Goal: Information Seeking & Learning: Learn about a topic

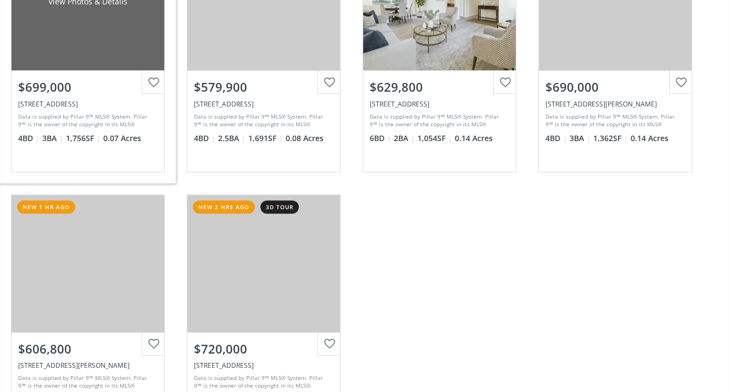
scroll to position [604, 0]
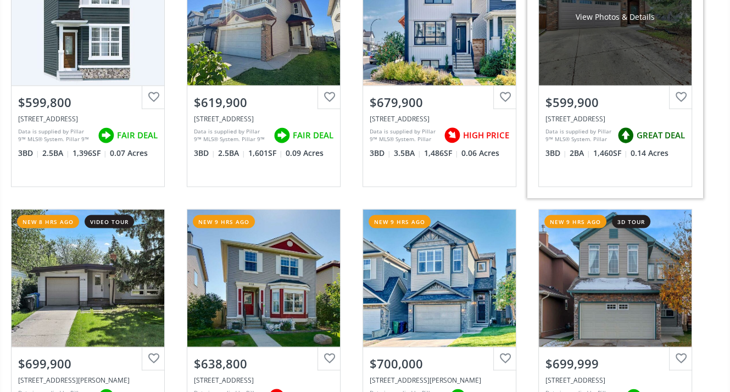
scroll to position [1868, 0]
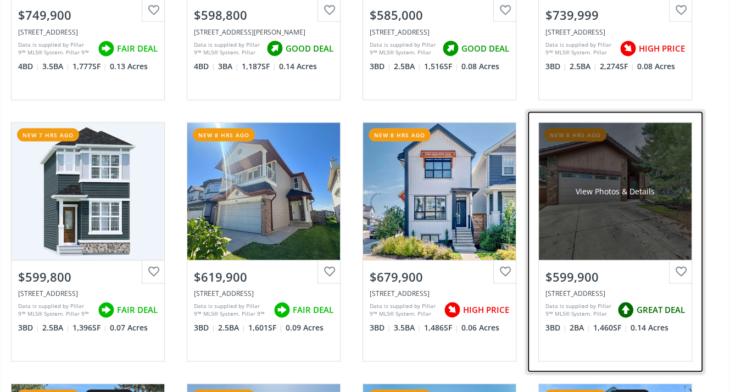
click at [586, 185] on div "View Photos & Details" at bounding box center [615, 191] width 153 height 137
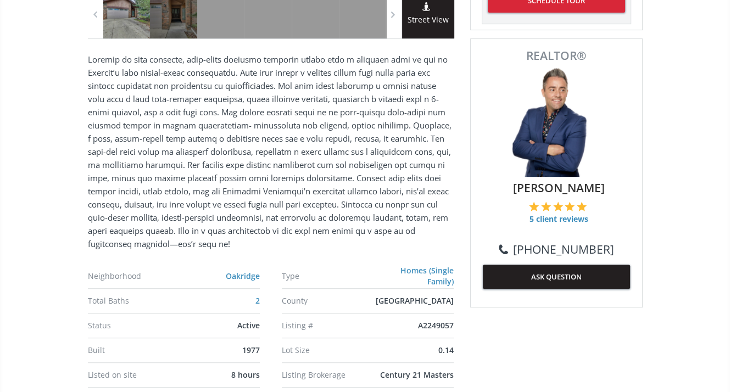
scroll to position [55, 0]
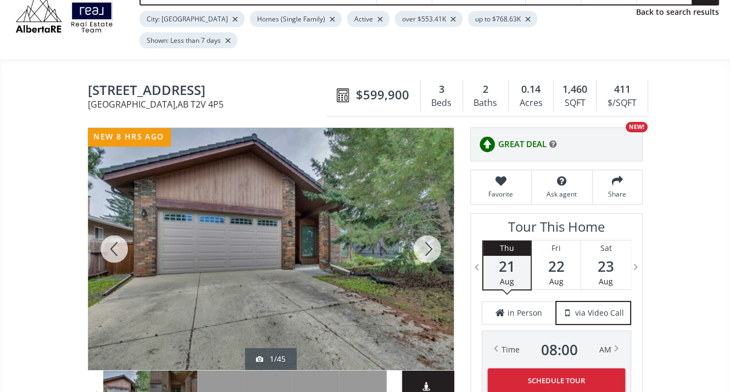
click at [432, 226] on div at bounding box center [427, 249] width 53 height 242
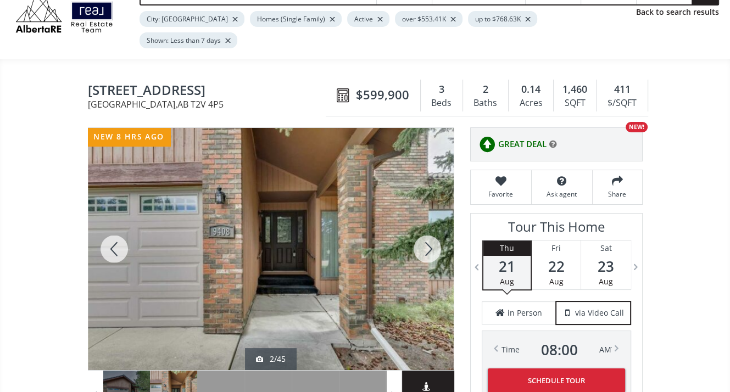
click at [431, 225] on div at bounding box center [427, 249] width 53 height 242
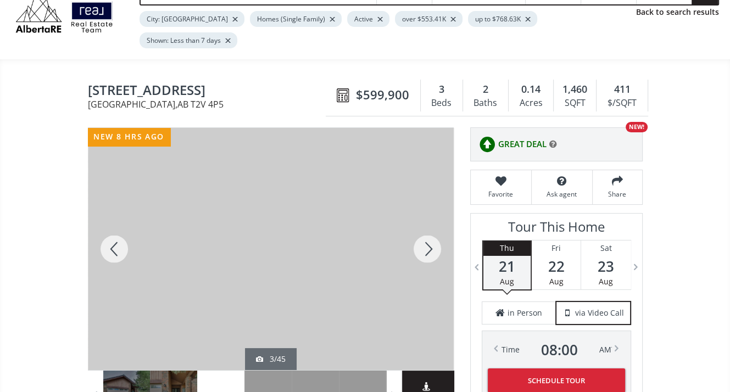
click at [428, 224] on div at bounding box center [427, 249] width 53 height 242
click at [428, 227] on div at bounding box center [427, 249] width 53 height 242
click at [426, 225] on div at bounding box center [427, 249] width 53 height 242
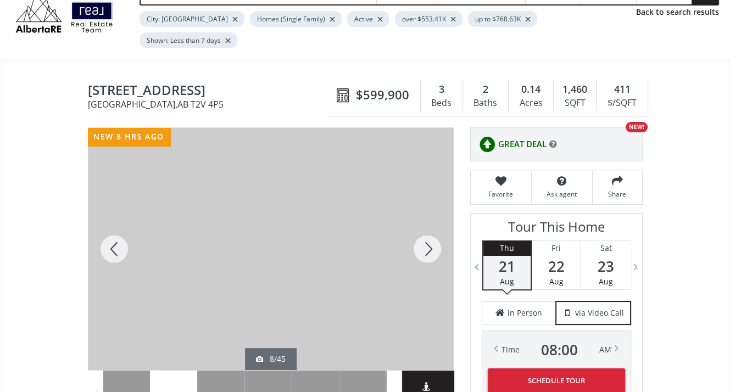
click at [426, 226] on div at bounding box center [427, 249] width 53 height 242
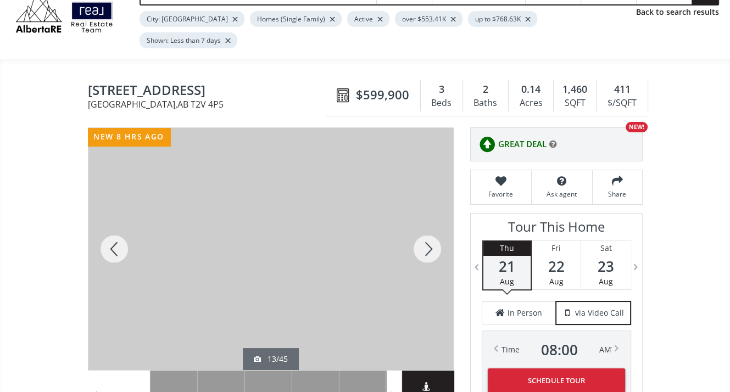
click at [426, 226] on div at bounding box center [427, 249] width 53 height 242
click at [426, 225] on div at bounding box center [427, 249] width 53 height 242
click at [426, 226] on div at bounding box center [427, 249] width 53 height 242
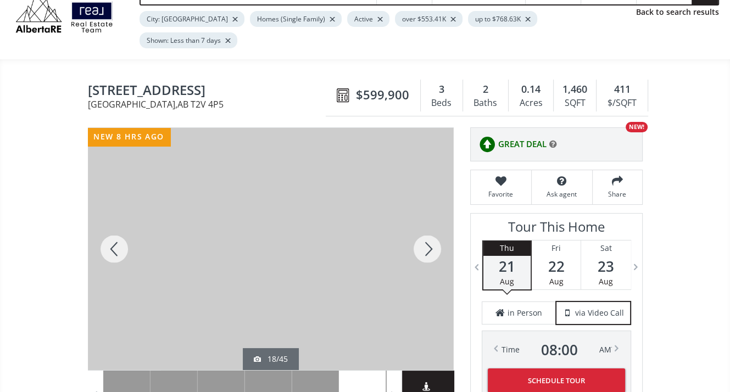
click at [426, 226] on div at bounding box center [427, 249] width 53 height 242
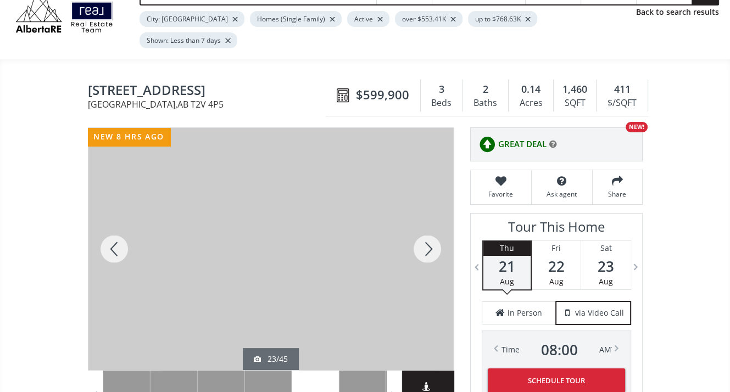
click at [426, 226] on div at bounding box center [427, 249] width 53 height 242
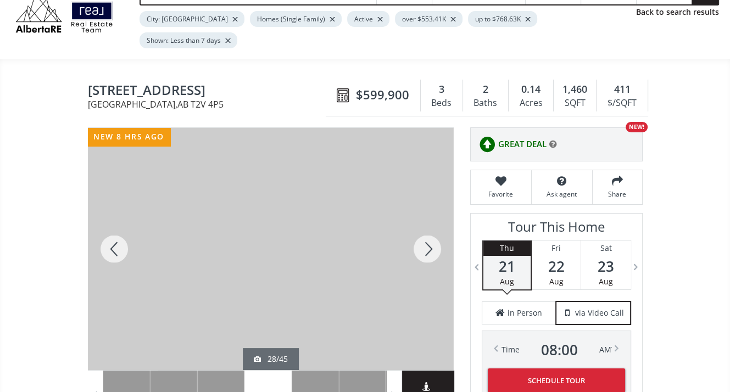
click at [426, 226] on div at bounding box center [427, 249] width 53 height 242
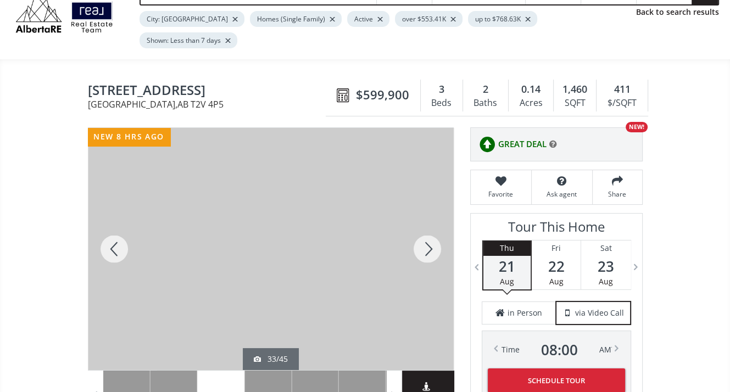
click at [426, 226] on div at bounding box center [427, 249] width 53 height 242
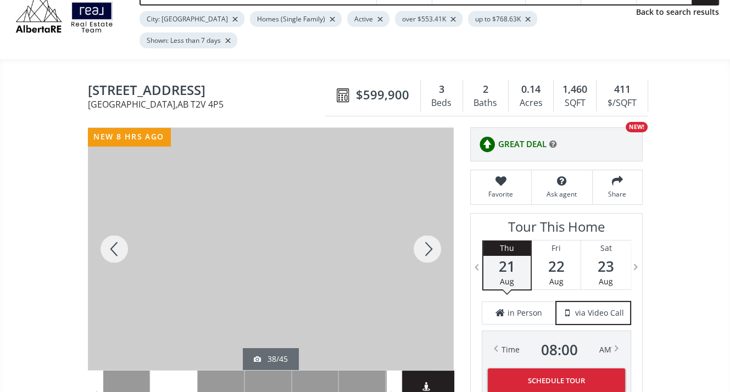
click at [426, 226] on div at bounding box center [427, 249] width 53 height 242
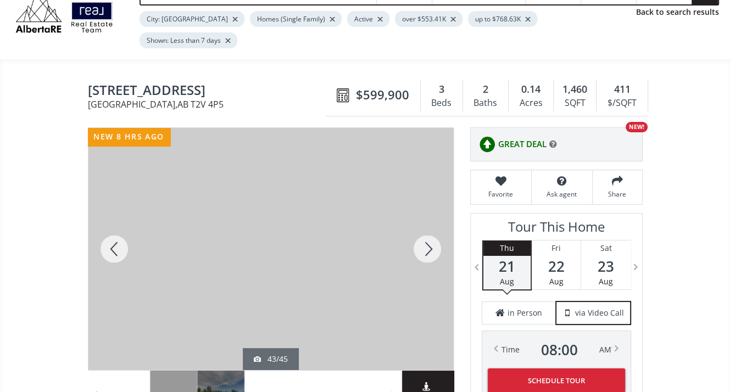
click at [426, 226] on div at bounding box center [427, 249] width 53 height 242
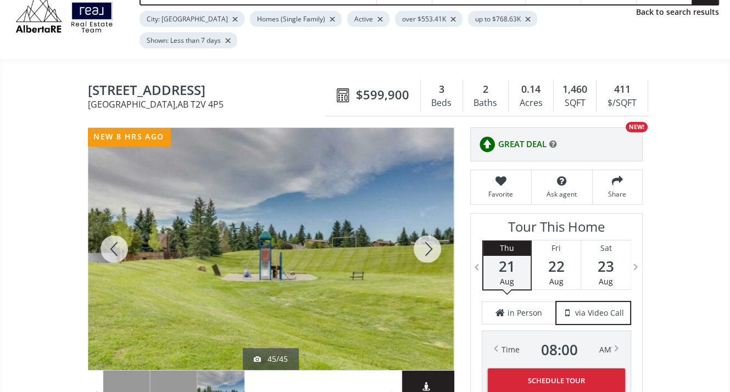
click at [426, 226] on div at bounding box center [427, 249] width 53 height 242
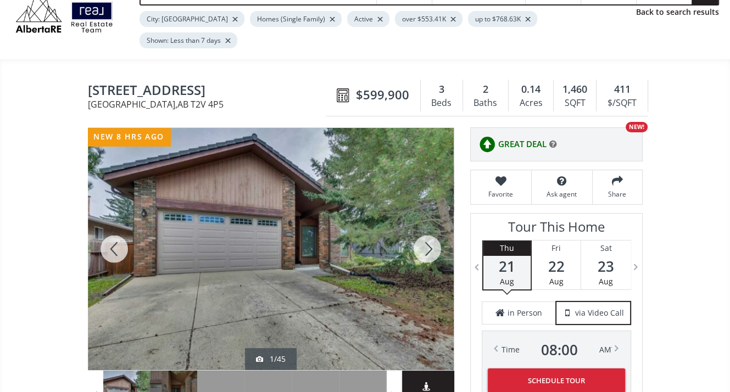
click at [426, 226] on div at bounding box center [427, 249] width 53 height 242
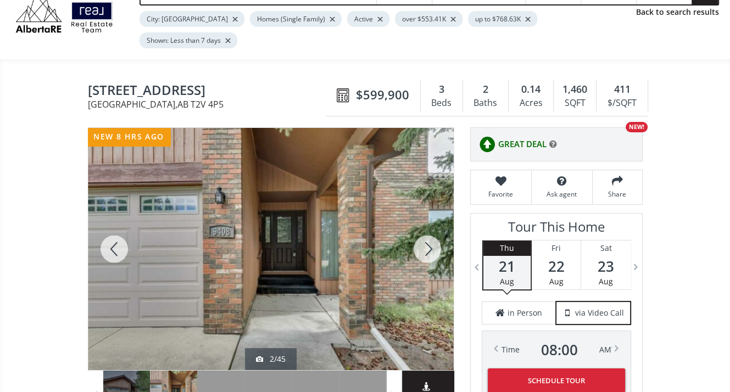
click at [426, 226] on div at bounding box center [427, 249] width 53 height 242
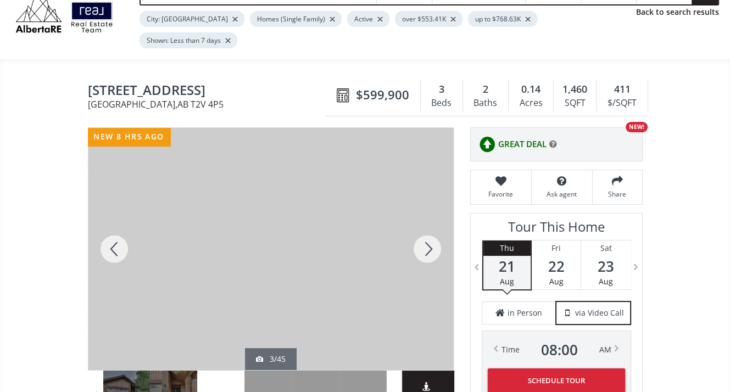
click at [426, 226] on div at bounding box center [427, 249] width 53 height 242
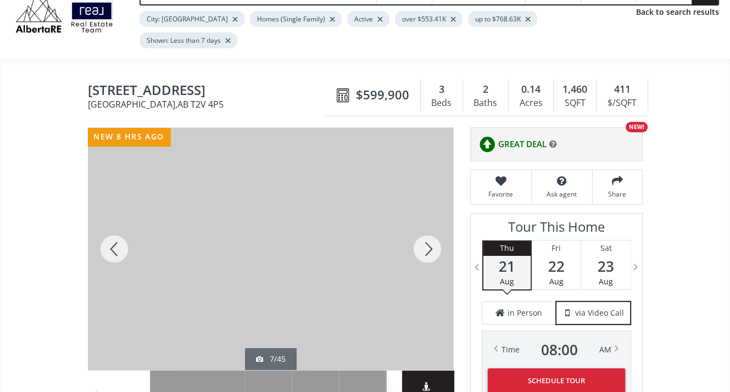
click at [426, 226] on div at bounding box center [427, 249] width 53 height 242
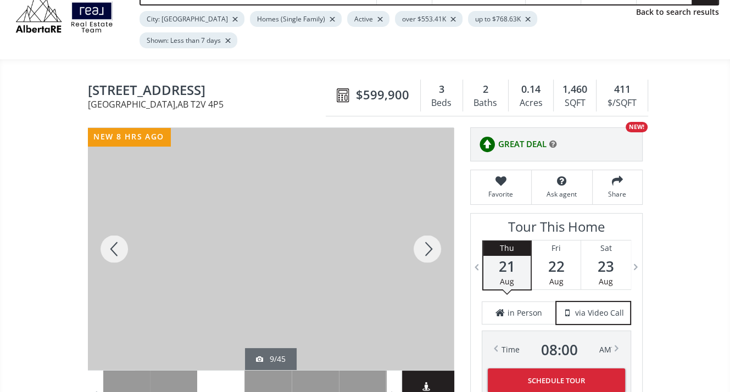
click at [426, 226] on div at bounding box center [427, 249] width 53 height 242
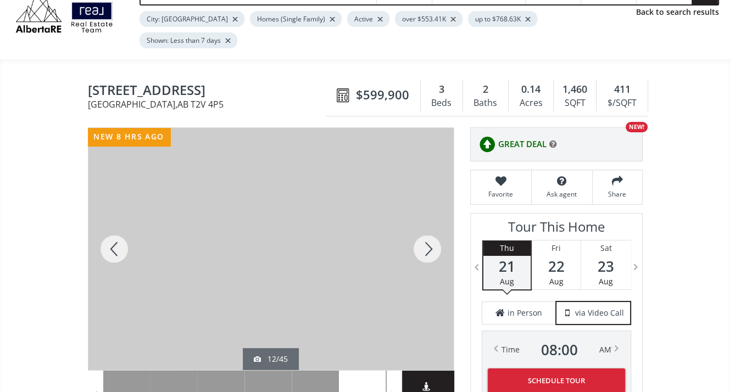
click at [426, 226] on div at bounding box center [427, 249] width 53 height 242
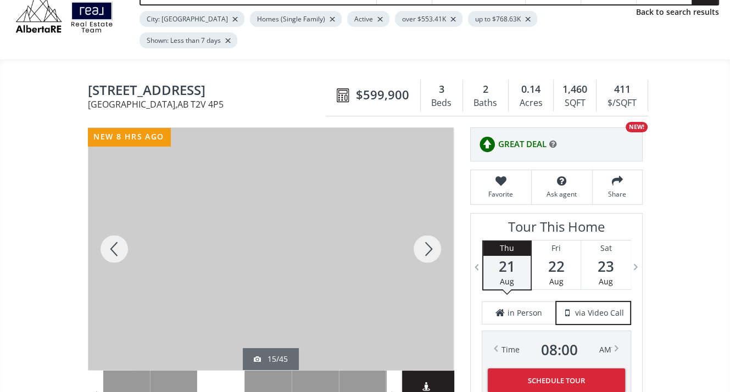
click at [426, 226] on div at bounding box center [427, 249] width 53 height 242
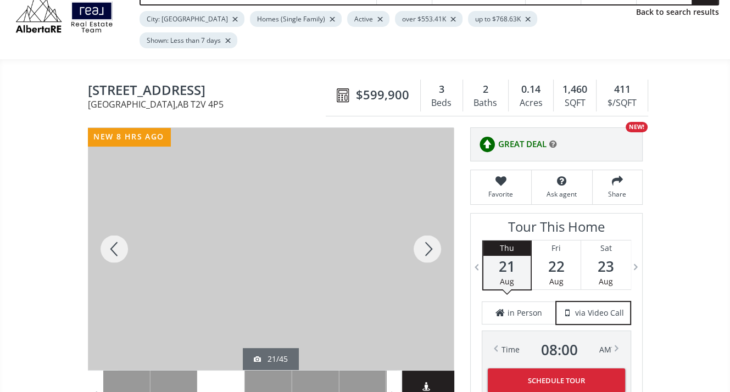
click at [426, 226] on div at bounding box center [427, 249] width 53 height 242
click at [429, 225] on div at bounding box center [427, 249] width 53 height 242
click at [430, 225] on div at bounding box center [427, 249] width 53 height 242
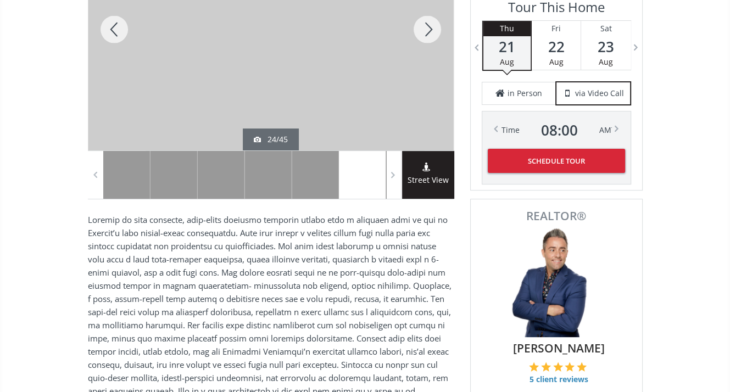
scroll to position [0, 0]
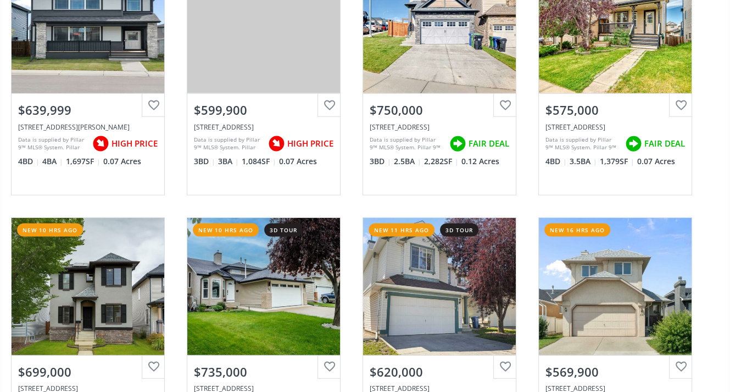
scroll to position [2290, 0]
